Goal: Task Accomplishment & Management: Manage account settings

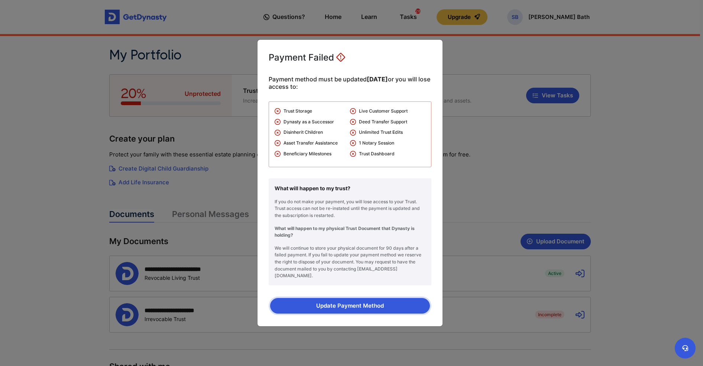
click at [354, 302] on button "Update Payment Method" at bounding box center [350, 306] width 160 height 16
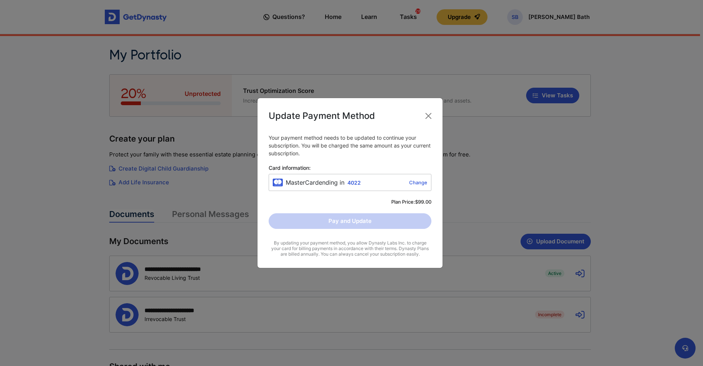
click at [375, 226] on div "Pay and Update" at bounding box center [350, 221] width 163 height 16
click at [429, 115] on button "Close" at bounding box center [428, 116] width 12 height 12
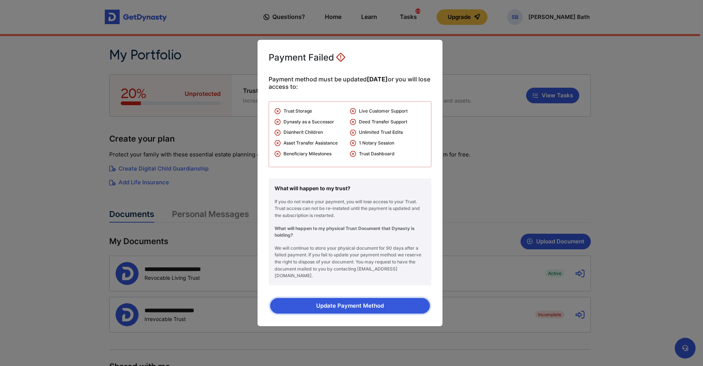
click at [383, 300] on button "Update Payment Method" at bounding box center [350, 306] width 160 height 16
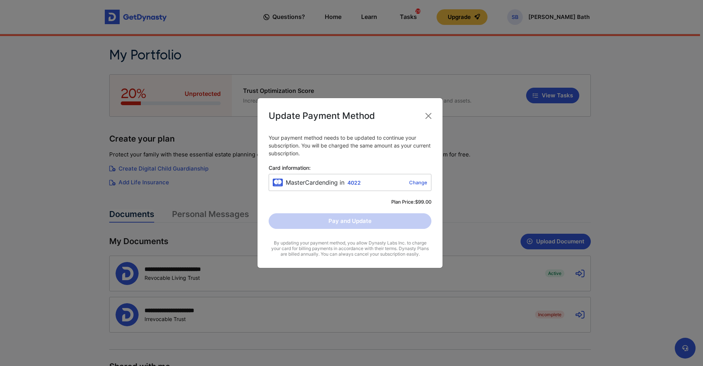
click at [352, 182] on span "4022" at bounding box center [353, 182] width 13 height 6
click at [411, 188] on div "MasterCard ending in 4022 Change" at bounding box center [350, 182] width 163 height 17
click at [412, 181] on link "Change" at bounding box center [396, 182] width 64 height 6
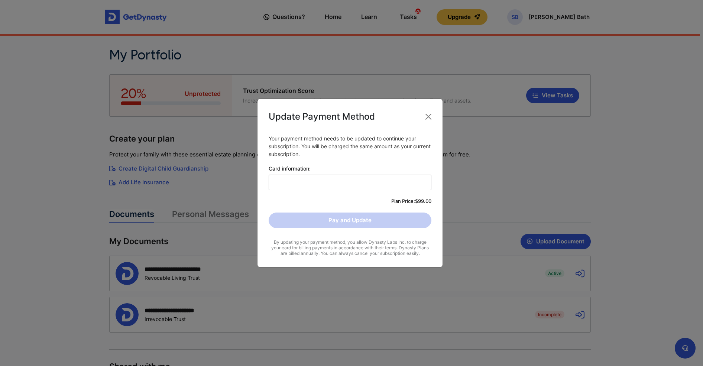
click at [420, 117] on div "Update Payment Method" at bounding box center [350, 116] width 163 height 13
click at [430, 116] on button "Close" at bounding box center [428, 117] width 12 height 12
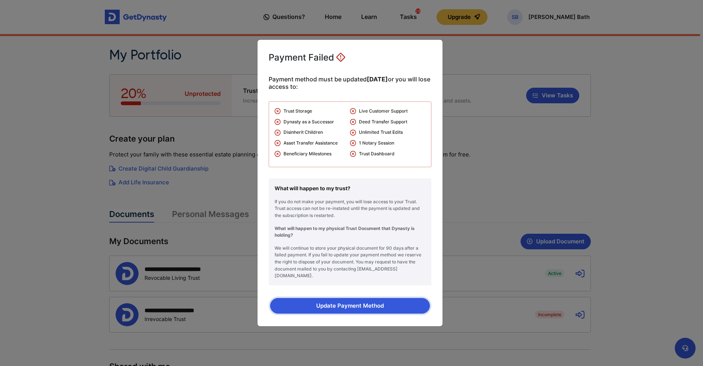
click at [350, 302] on button "Update Payment Method" at bounding box center [350, 306] width 160 height 16
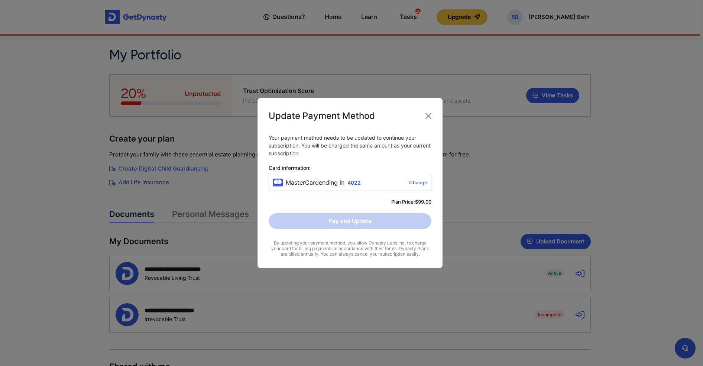
click at [350, 186] on div "MasterCard ending in 4022 Change" at bounding box center [357, 182] width 142 height 9
click at [312, 178] on div "MasterCard ending in 4022 Change" at bounding box center [350, 182] width 163 height 17
click at [330, 221] on div "Pay and Update" at bounding box center [350, 221] width 163 height 16
click at [332, 253] on div "By updating your payment method, you allow Dynasty Labs Inc. to charge your car…" at bounding box center [350, 248] width 163 height 17
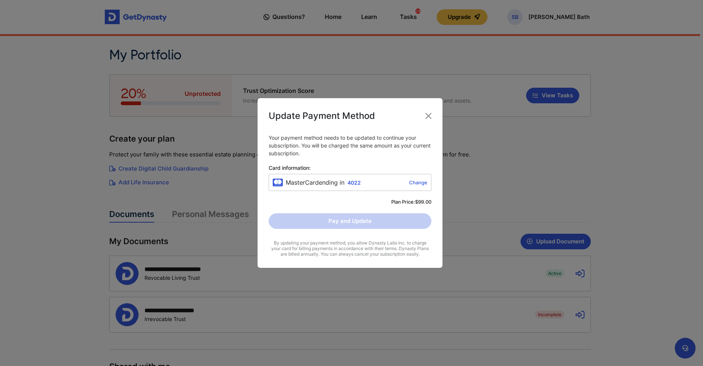
click at [649, 136] on div "Update Payment Method Your payment method needs to be updated to continue your …" at bounding box center [351, 183] width 703 height 366
